Goal: Information Seeking & Learning: Learn about a topic

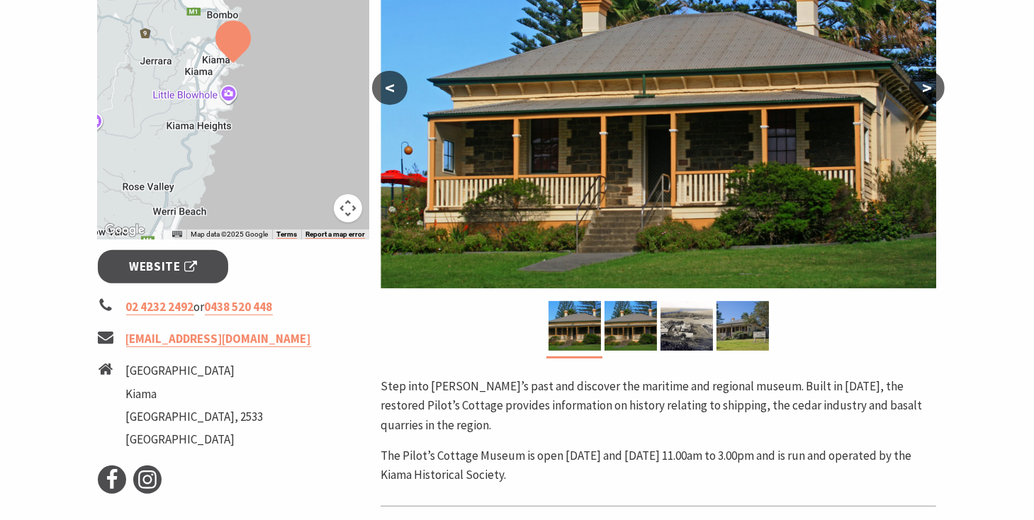
scroll to position [381, 0]
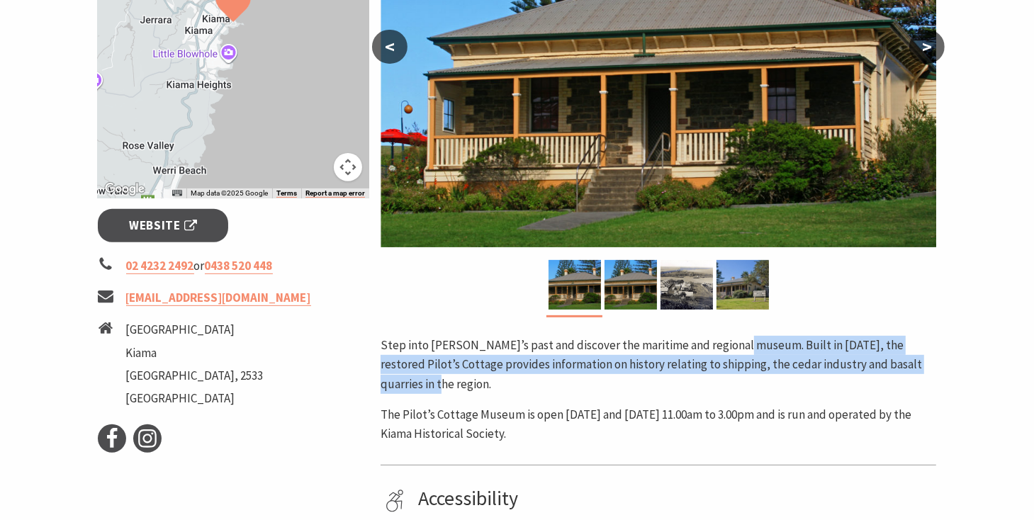
drag, startPoint x: 741, startPoint y: 345, endPoint x: 926, endPoint y: 374, distance: 186.5
click at [926, 374] on p "Step into [PERSON_NAME]’s past and discover the maritime and regional museum. B…" at bounding box center [659, 365] width 556 height 58
copy p "Built in [DATE], the restored Pilot’s Cottage provides information on history r…"
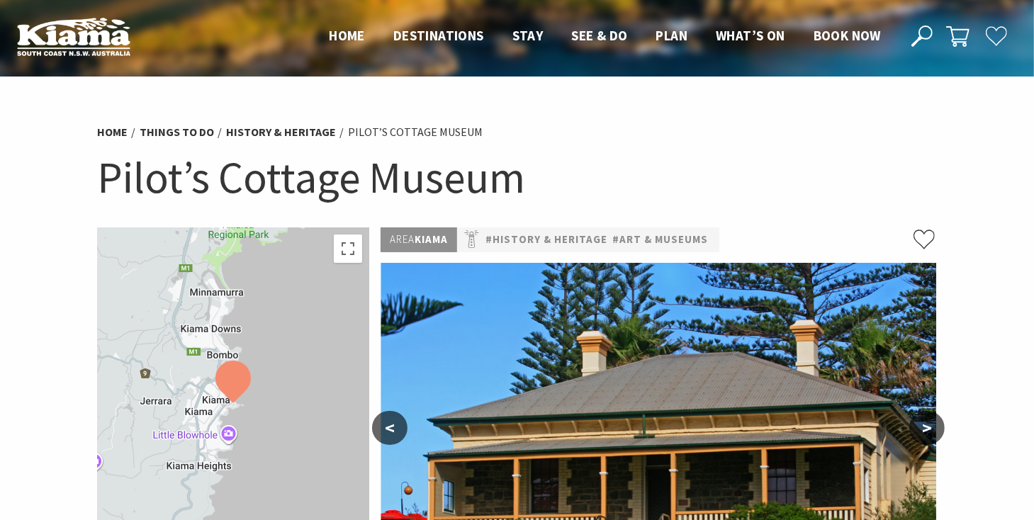
scroll to position [0, 0]
click at [564, 236] on link "#History & Heritage" at bounding box center [546, 240] width 122 height 18
